Goal: Find contact information: Find contact information

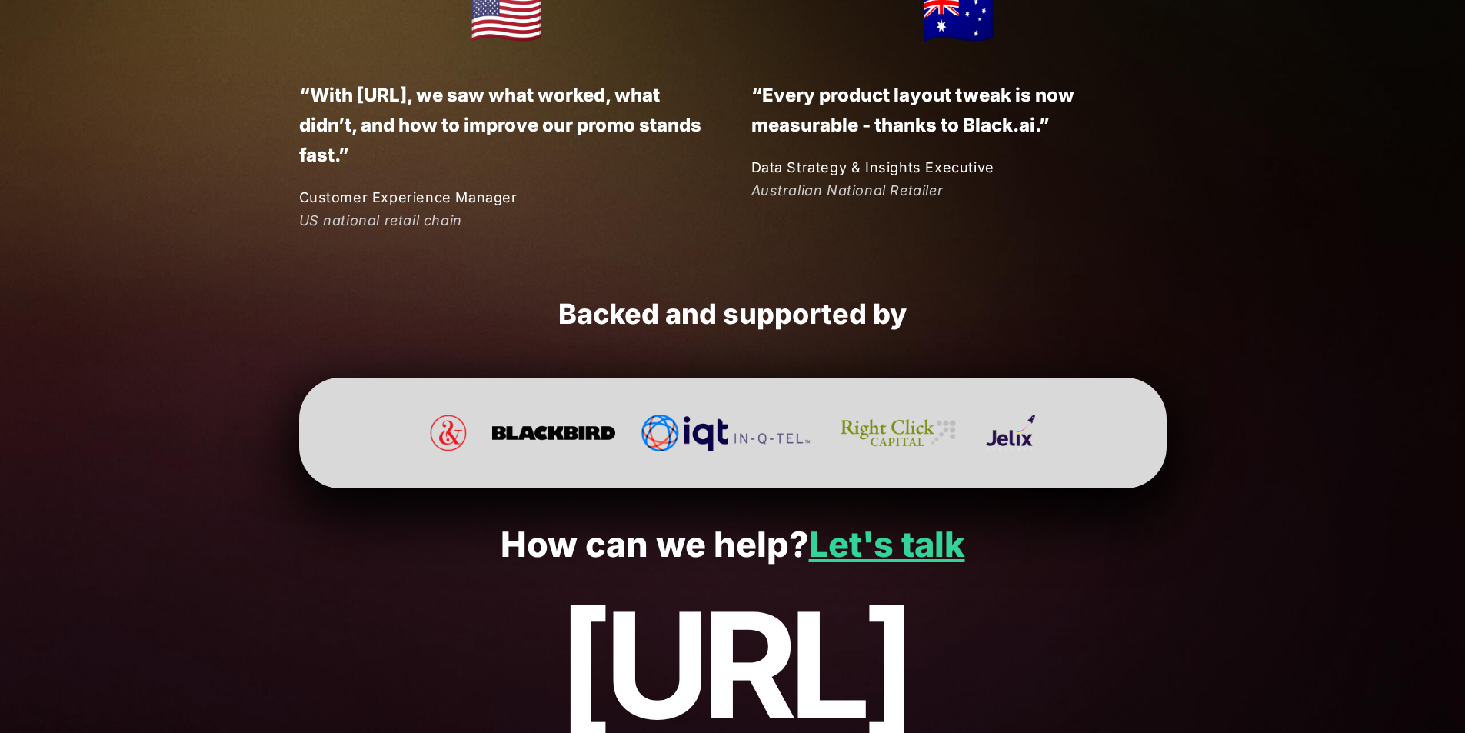
scroll to position [4040, 0]
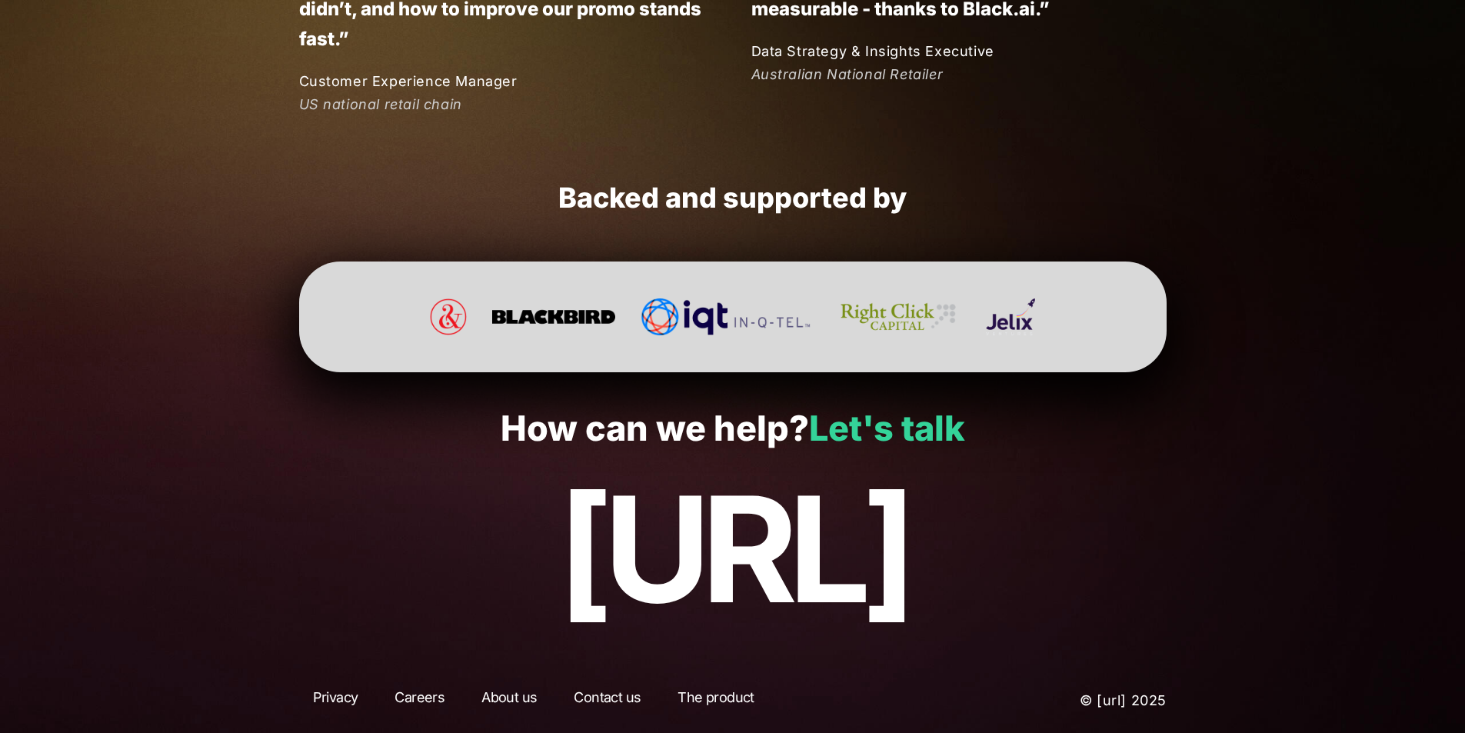
click at [939, 434] on link "Let's talk" at bounding box center [887, 428] width 156 height 42
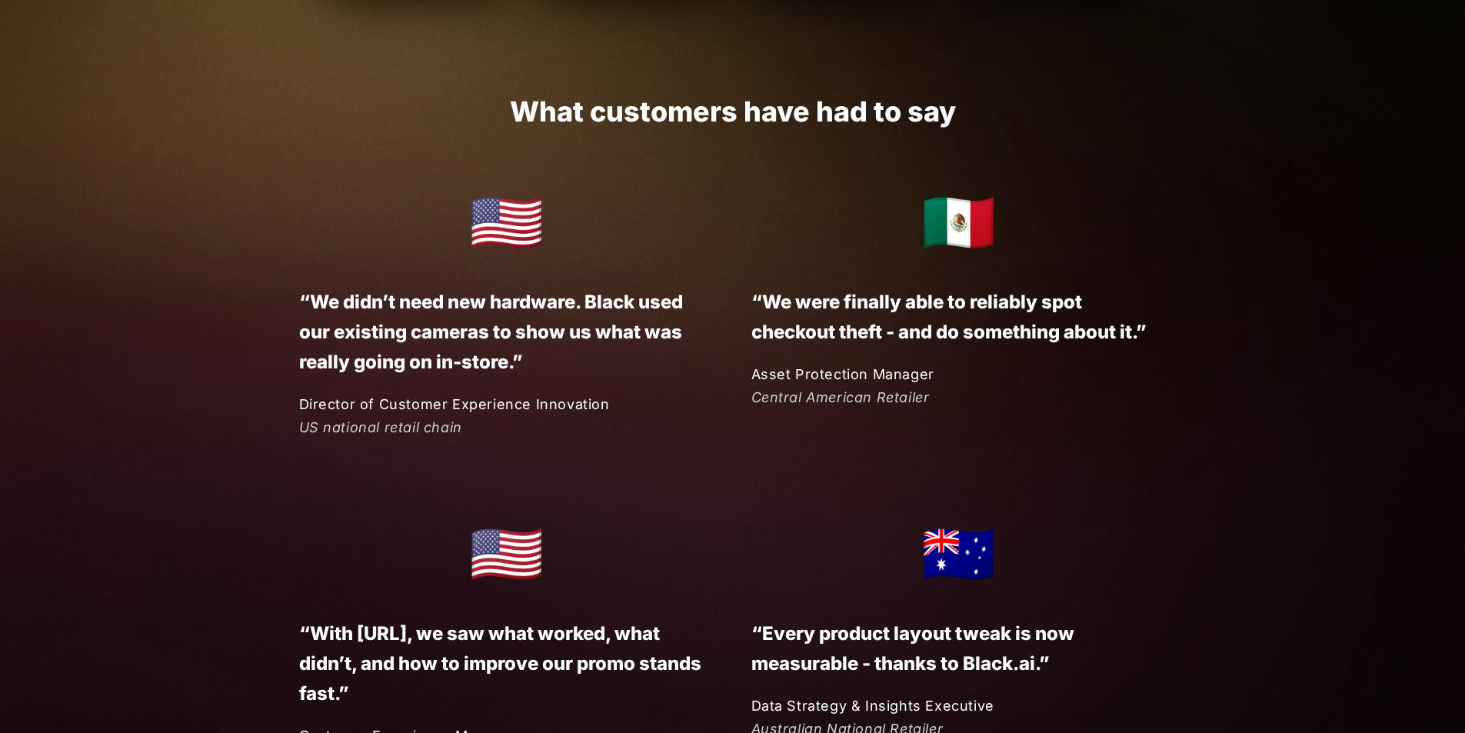
scroll to position [3615, 0]
